Goal: Navigation & Orientation: Find specific page/section

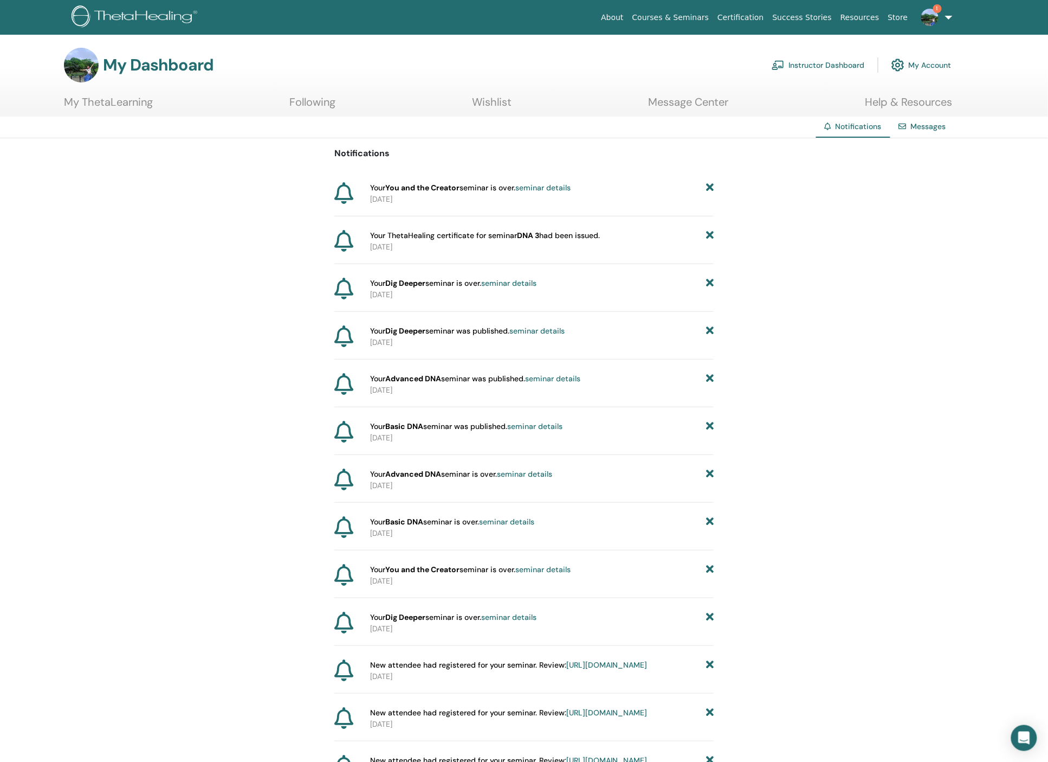
click at [833, 62] on link "Instructor Dashboard" at bounding box center [818, 65] width 93 height 24
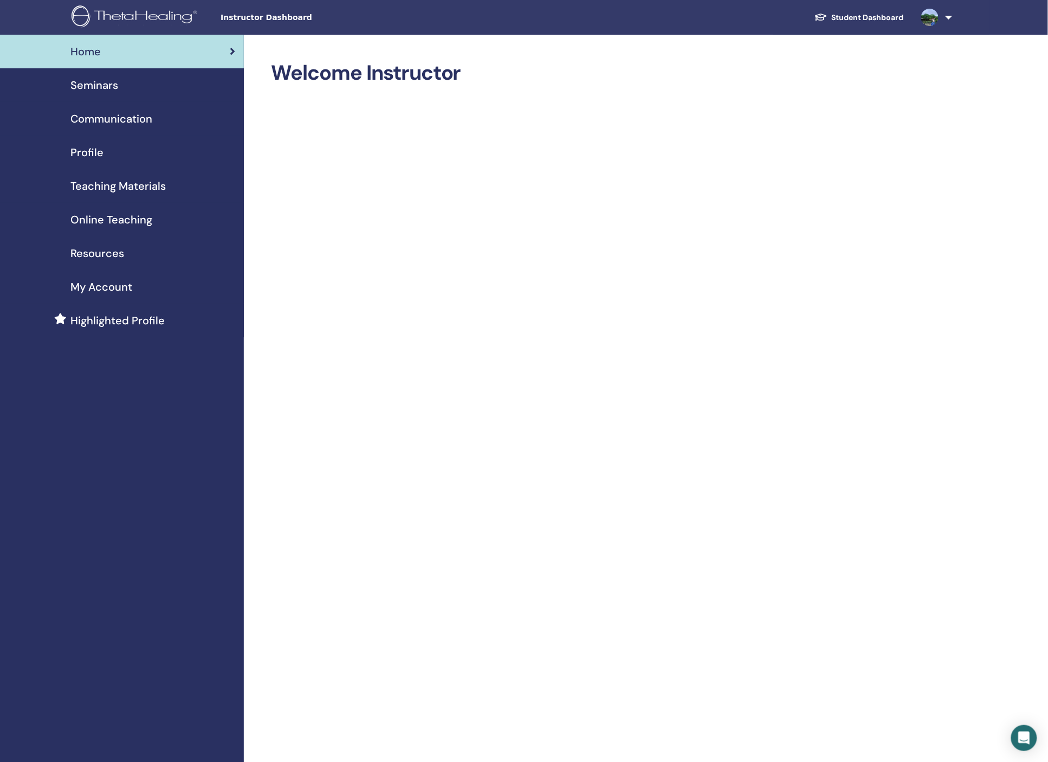
click at [98, 151] on span "Profile" at bounding box center [86, 152] width 33 height 16
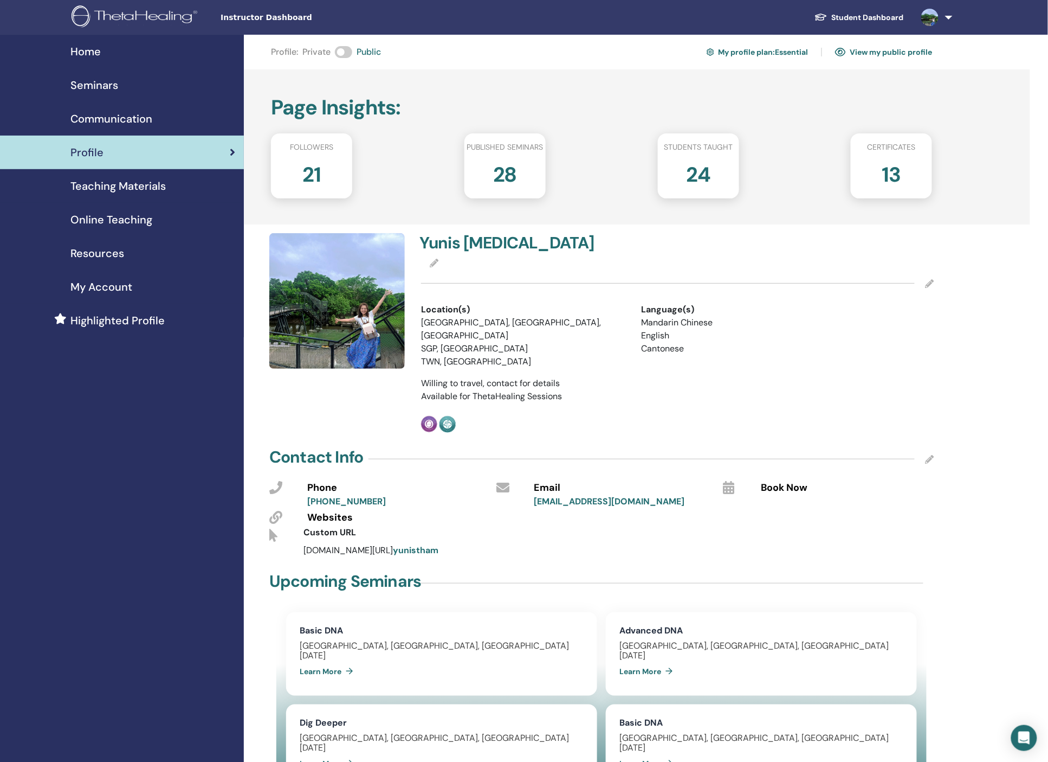
click at [866, 53] on link "View my public profile" at bounding box center [884, 51] width 98 height 17
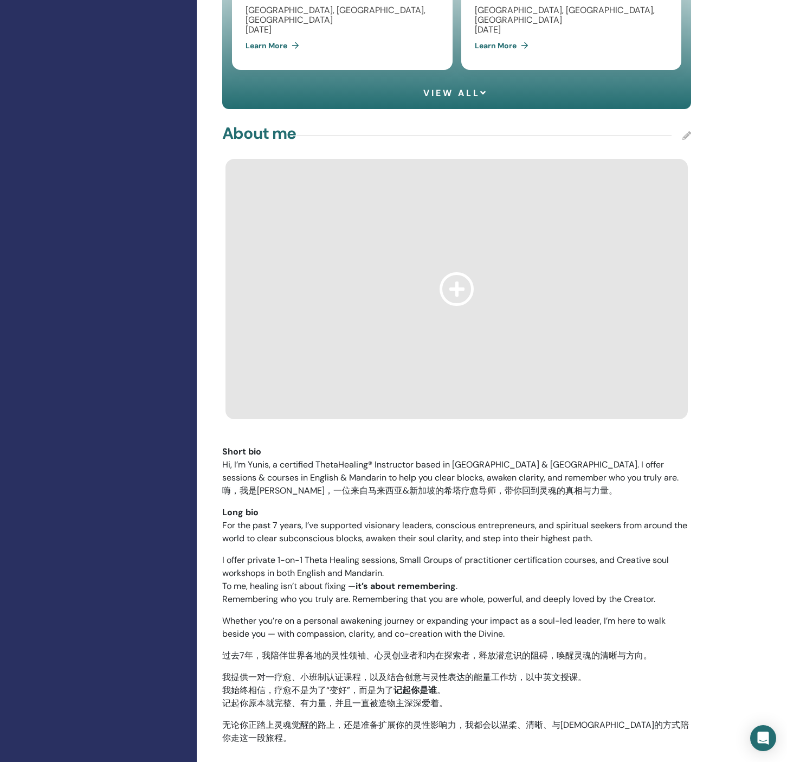
scroll to position [867, 0]
